Goal: Task Accomplishment & Management: Check status

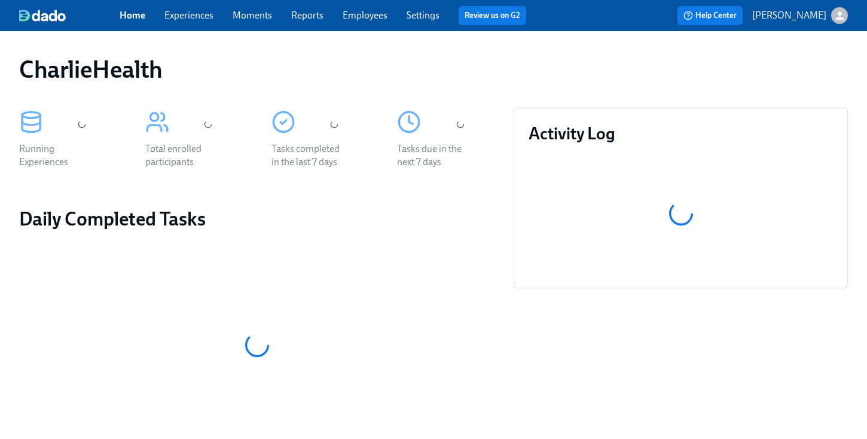
click at [443, 59] on div "CharlieHealth" at bounding box center [433, 69] width 829 height 29
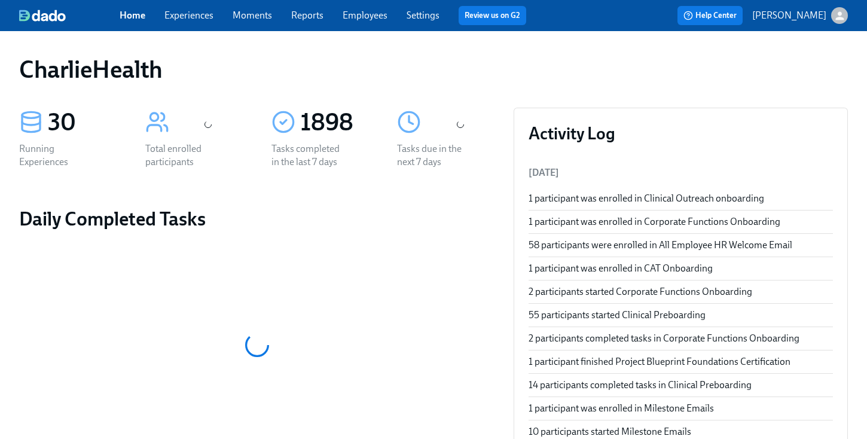
click at [357, 16] on link "Employees" at bounding box center [365, 15] width 45 height 11
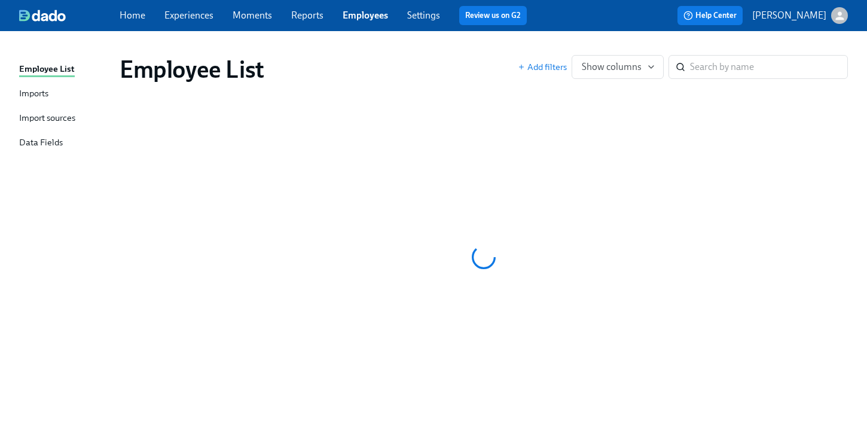
click at [447, 58] on div "Employee List" at bounding box center [319, 69] width 398 height 29
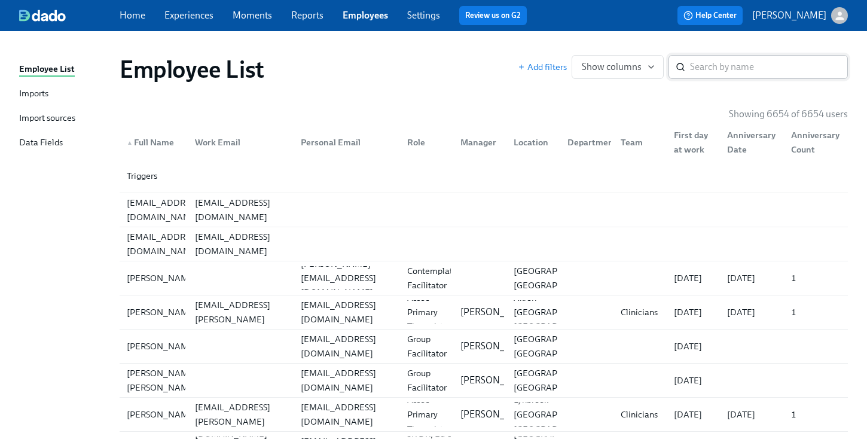
click at [713, 77] on input "search" at bounding box center [769, 67] width 158 height 24
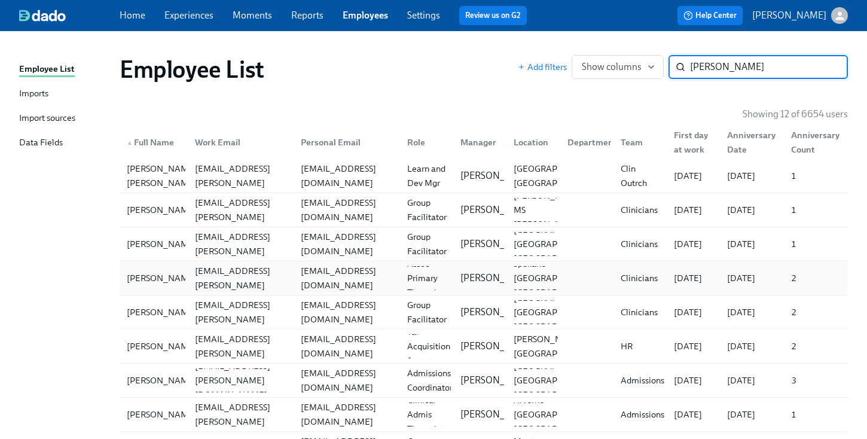
scroll to position [157, 0]
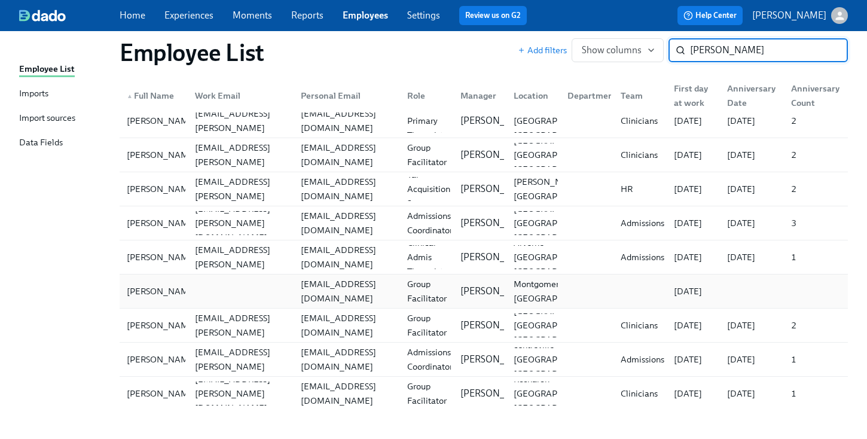
type input "jenkins"
click at [288, 284] on div at bounding box center [238, 291] width 106 height 24
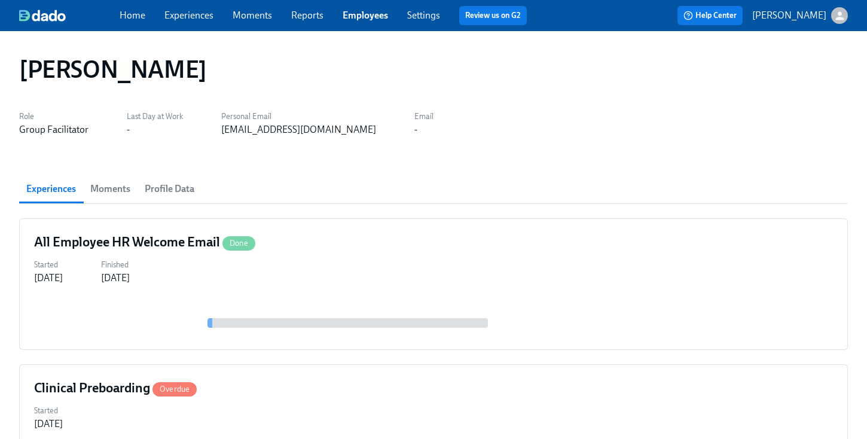
click at [421, 45] on div "Nadia Jenkins Role Group Facilitator Last Day at Work - Personal Email taylorje…" at bounding box center [433, 405] width 867 height 748
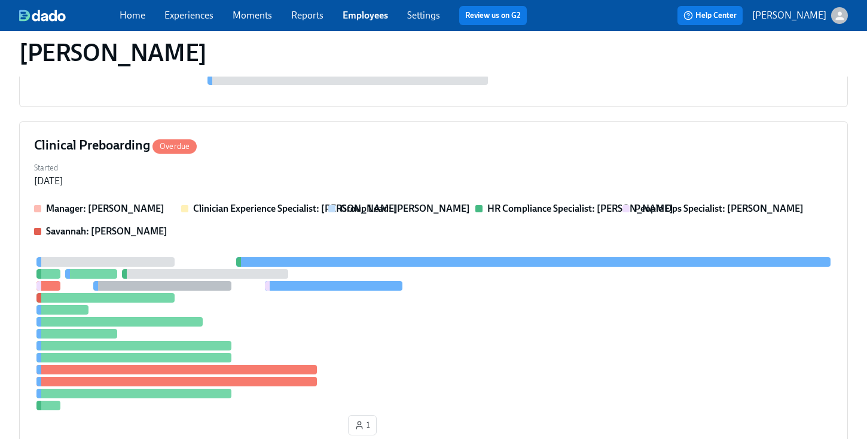
scroll to position [216, 0]
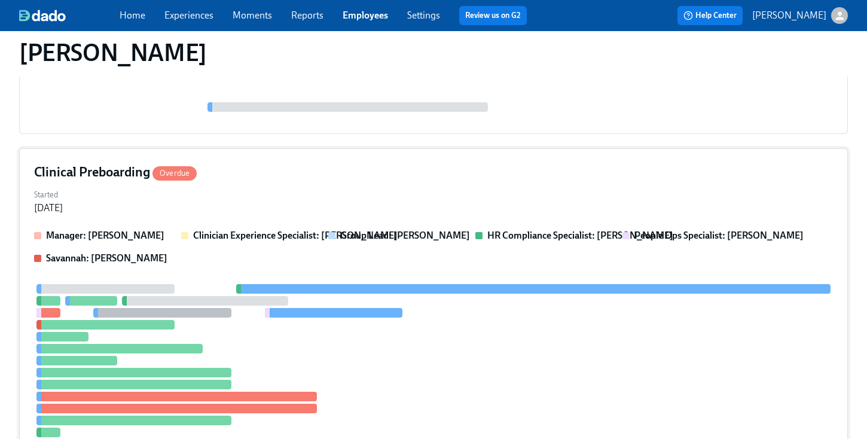
click at [399, 205] on div "Started Sep 19, 2025" at bounding box center [433, 200] width 799 height 29
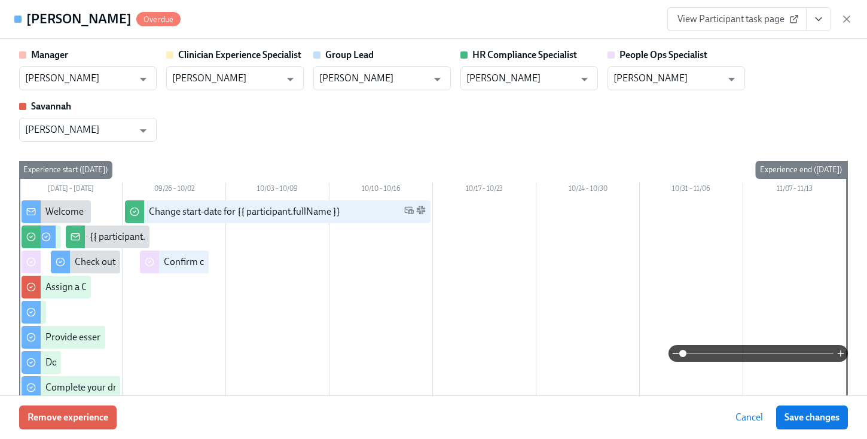
click at [806, 106] on div "Manager Sarah Dunn ​ Clinician Experience Specialist Maggie Greenawalt ​ Group …" at bounding box center [433, 94] width 829 height 93
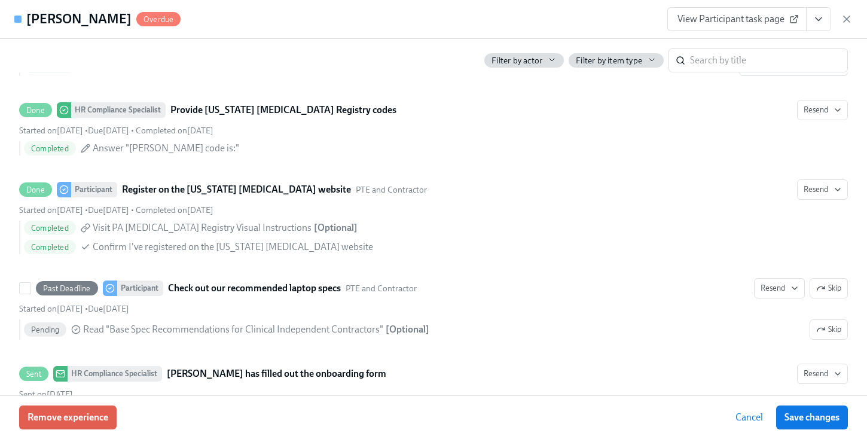
scroll to position [2097, 0]
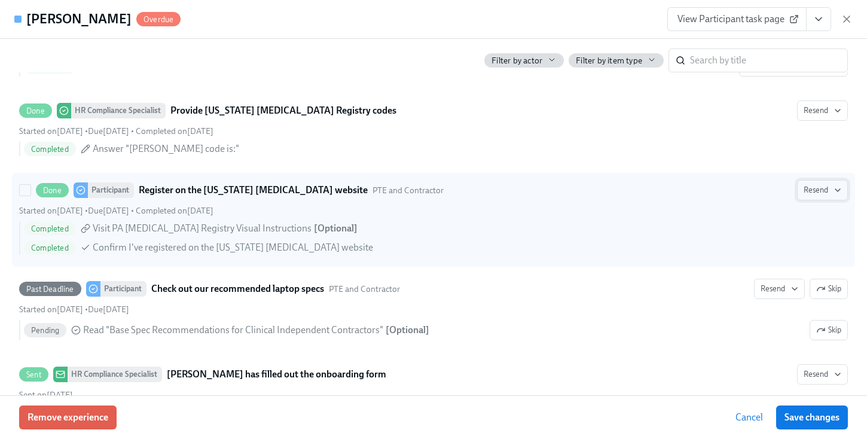
click at [818, 196] on span "Resend" at bounding box center [823, 190] width 38 height 12
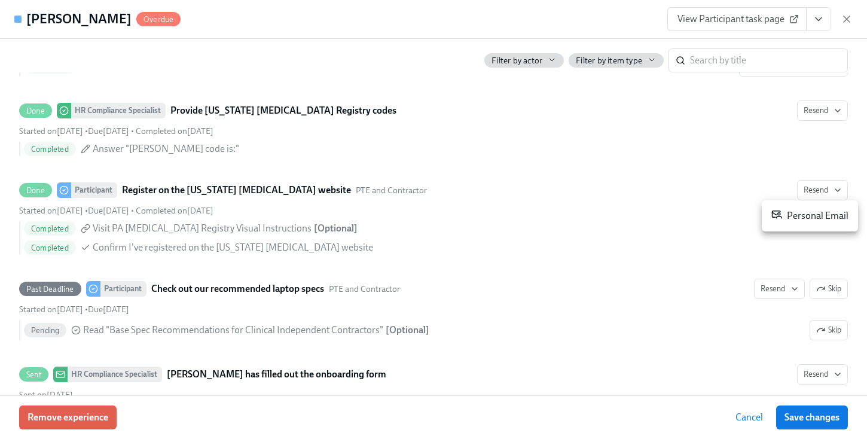
click at [520, 193] on div at bounding box center [433, 219] width 867 height 439
click at [826, 25] on button "View task page" at bounding box center [818, 19] width 25 height 24
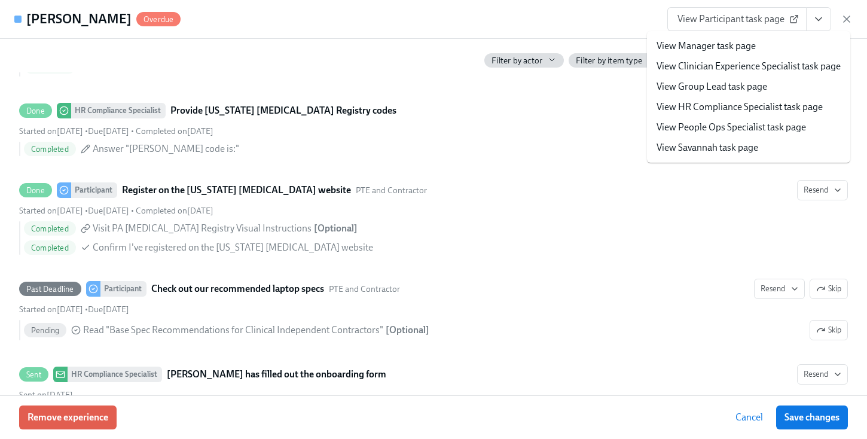
click at [696, 21] on span "View Participant task page" at bounding box center [737, 19] width 119 height 12
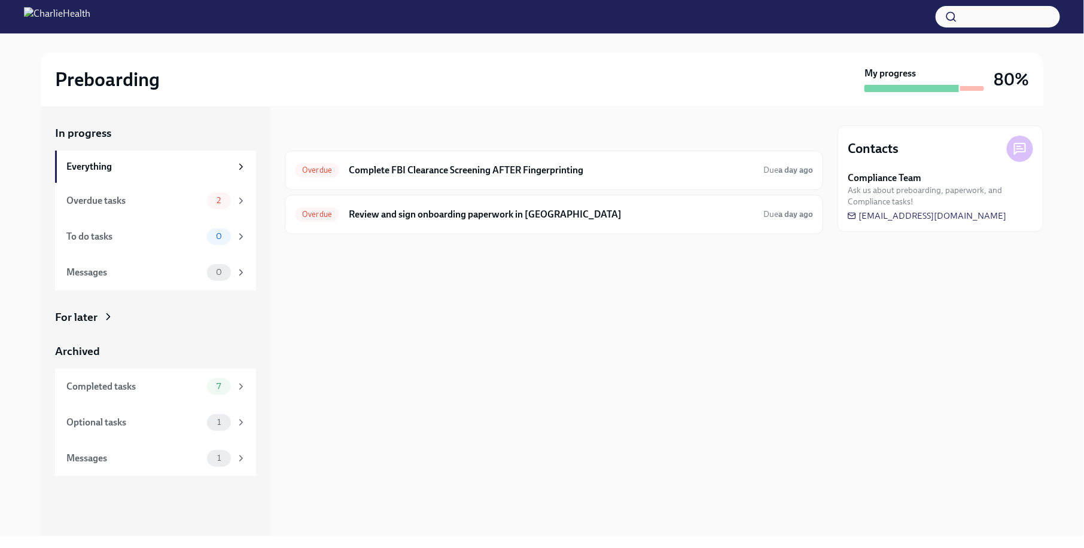
click at [329, 351] on div "In progress Overdue Complete FBI Clearance Screening AFTER Fingerprinting Due a…" at bounding box center [554, 321] width 538 height 430
click at [456, 328] on div "In progress Overdue Complete FBI Clearance Screening AFTER Fingerprinting Due a…" at bounding box center [554, 321] width 538 height 430
click at [172, 391] on div "Completed tasks" at bounding box center [134, 386] width 136 height 13
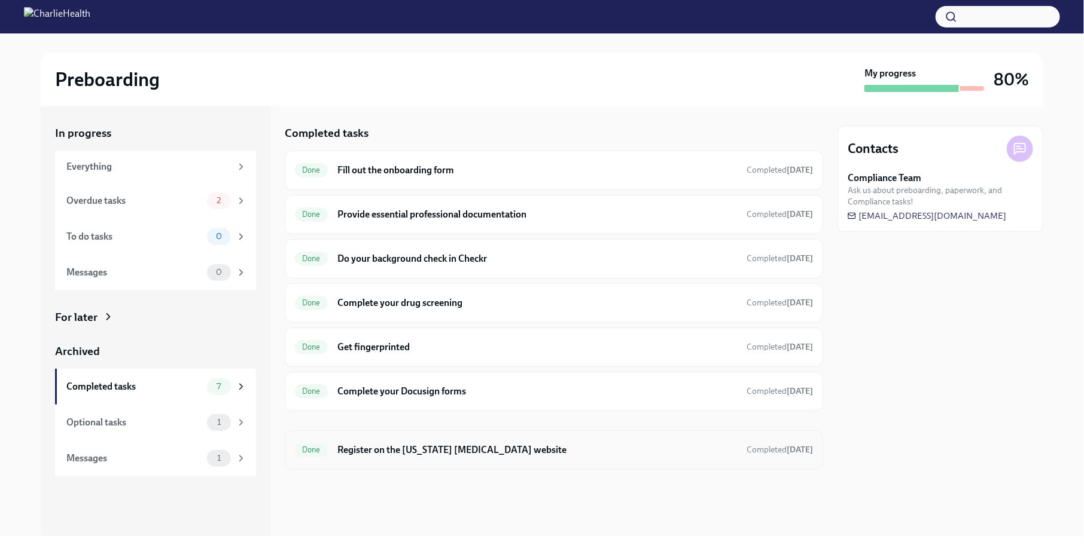
click at [464, 441] on div "Done Register on the [US_STATE] [MEDICAL_DATA] website Completed [DATE]" at bounding box center [554, 450] width 518 height 19
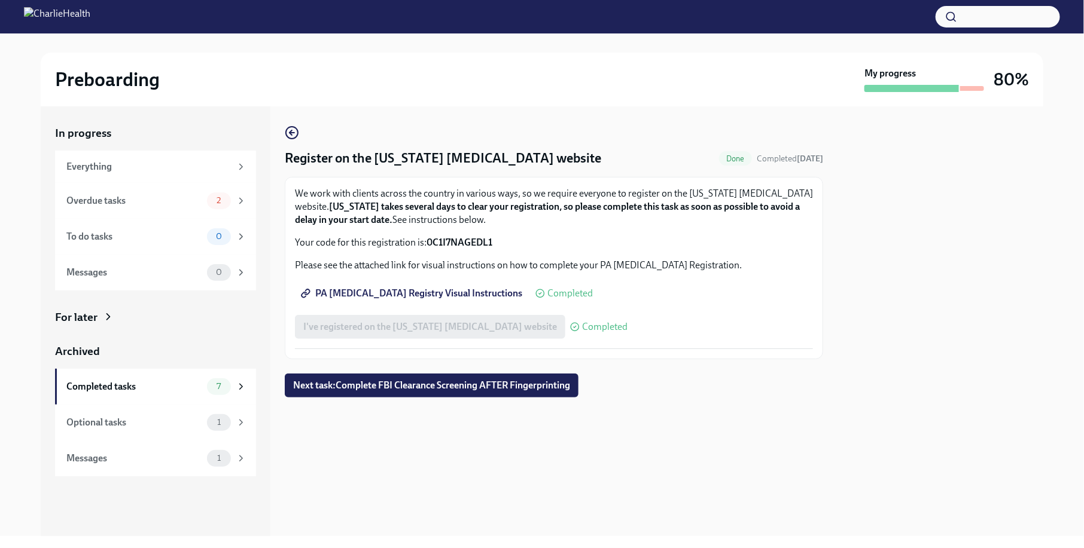
click at [512, 237] on p "Your code for this registration is: 0C1I7NAGEDL1" at bounding box center [554, 242] width 518 height 13
drag, startPoint x: 497, startPoint y: 240, endPoint x: 426, endPoint y: 246, distance: 70.8
click at [426, 246] on p "Your code for this registration is: 0C1I7NAGEDL1" at bounding box center [554, 242] width 518 height 13
copy strong "0C1I7NAGEDL1"
click at [453, 238] on strong "0C1I7NAGEDL1" at bounding box center [459, 242] width 66 height 11
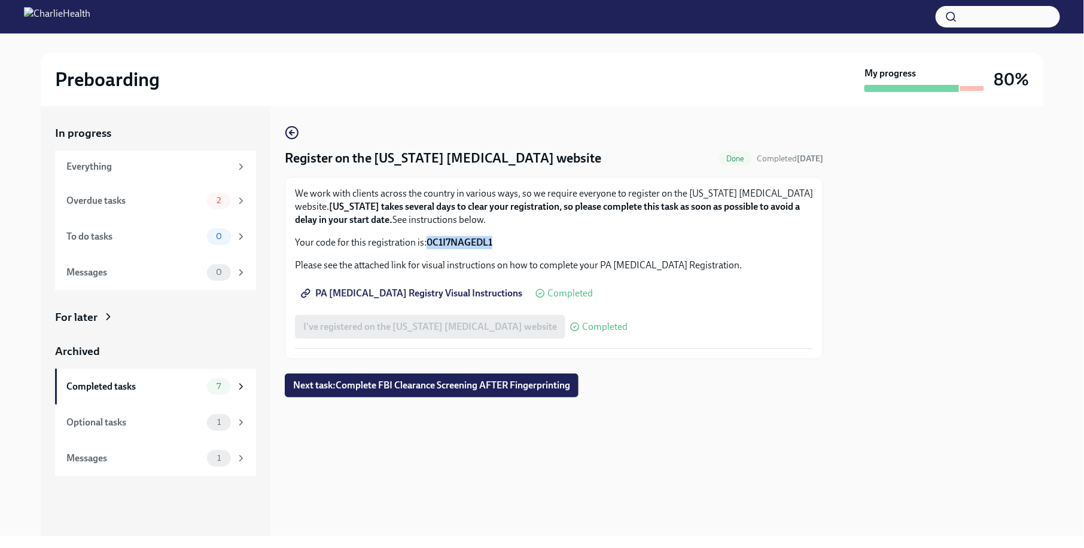
drag, startPoint x: 498, startPoint y: 240, endPoint x: 427, endPoint y: 243, distance: 71.2
click at [427, 243] on p "Your code for this registration is: 0C1I7NAGEDL1" at bounding box center [554, 242] width 518 height 13
copy strong "0C1I7NAGEDL1"
